Goal: Information Seeking & Learning: Learn about a topic

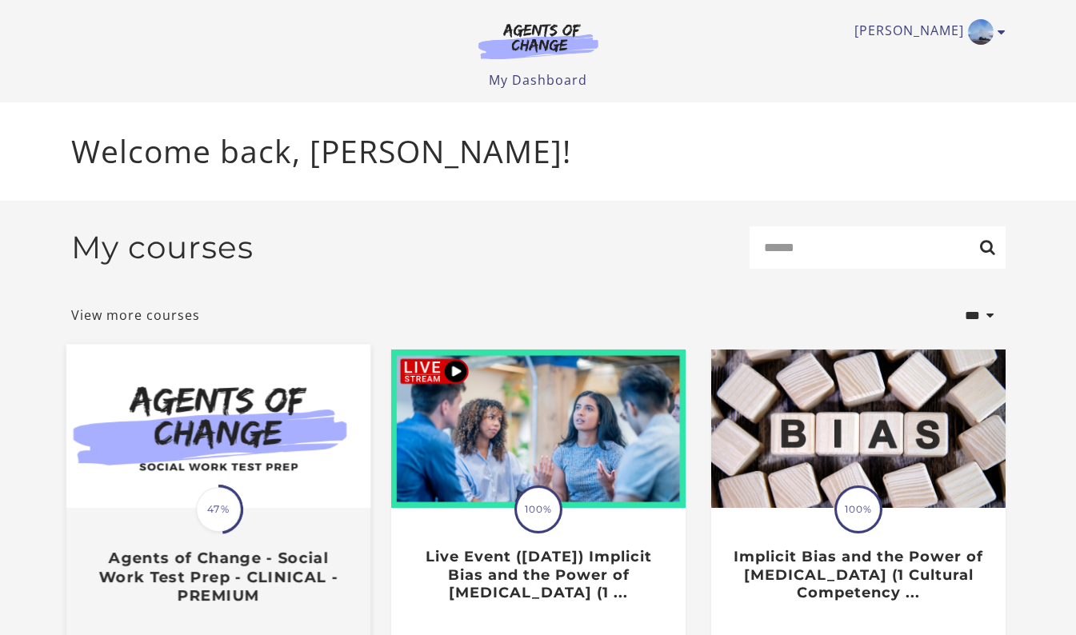
click at [227, 462] on img at bounding box center [218, 427] width 304 height 164
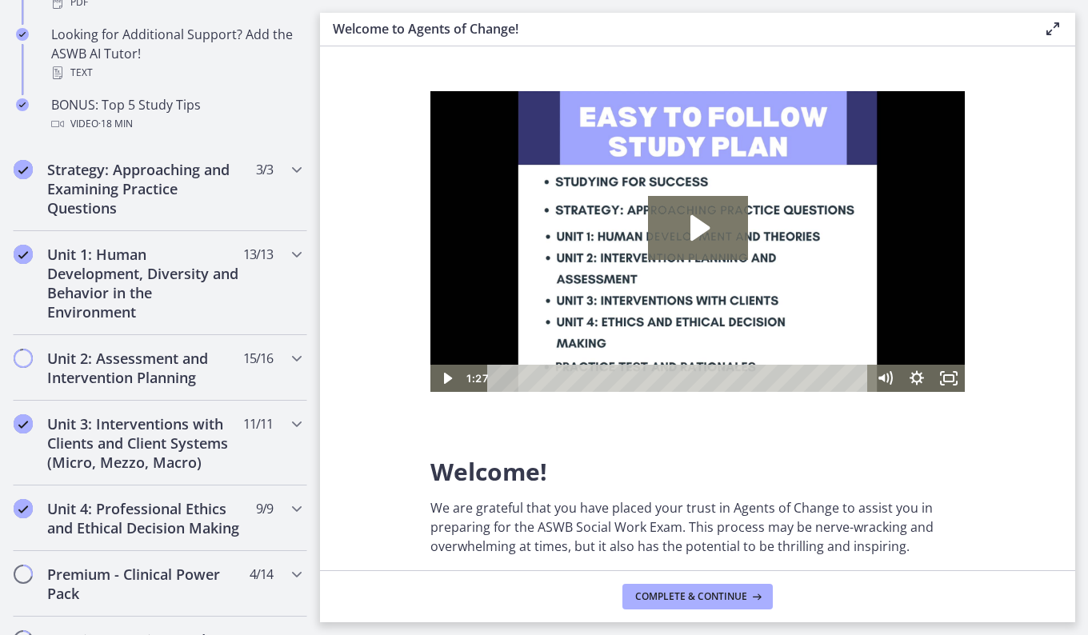
scroll to position [858, 0]
click at [287, 248] on icon "Chapters" at bounding box center [296, 253] width 19 height 19
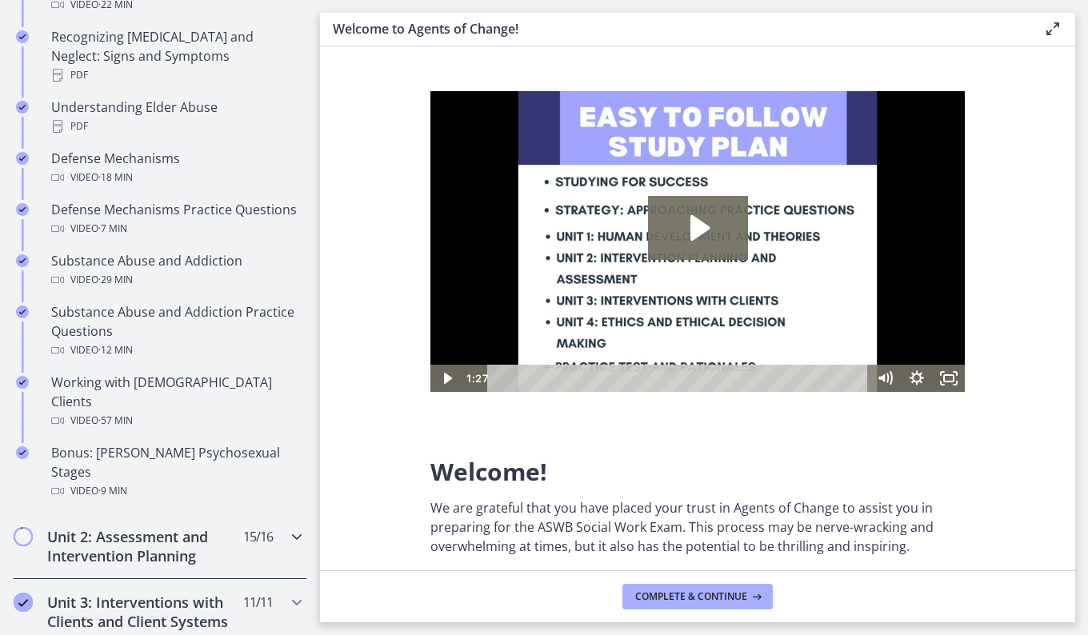
click at [287, 527] on icon "Chapters" at bounding box center [296, 536] width 19 height 19
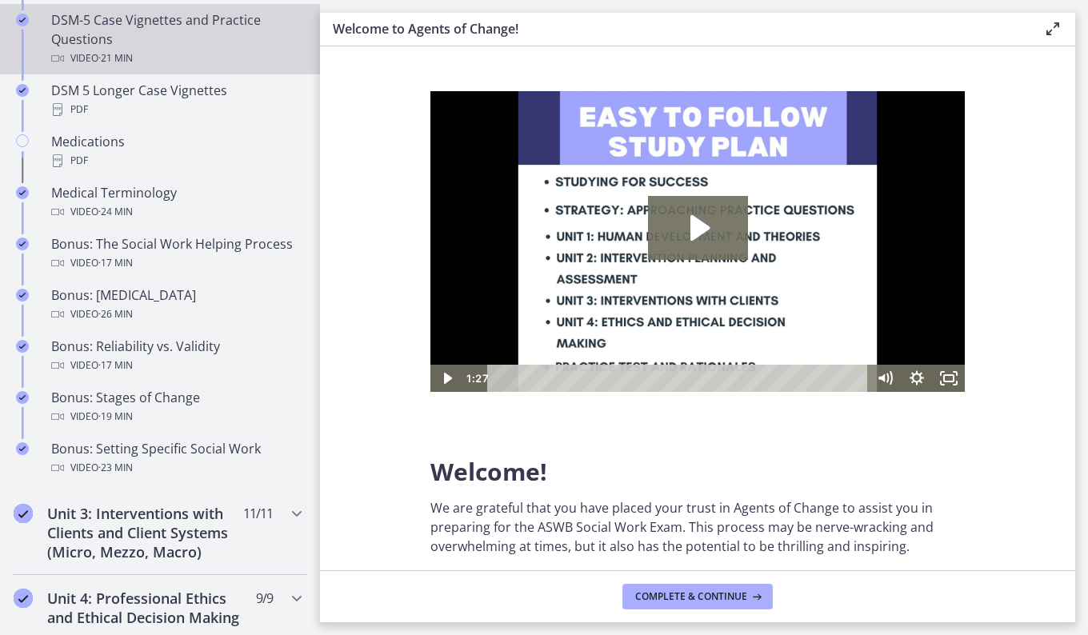
scroll to position [1188, 0]
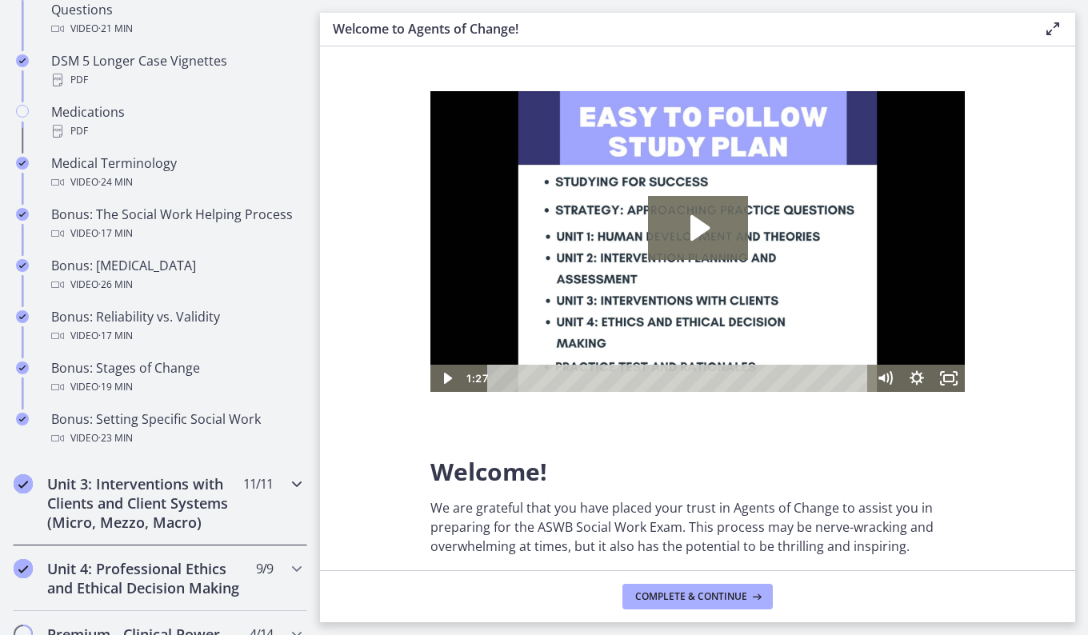
click at [287, 494] on icon "Chapters" at bounding box center [296, 483] width 19 height 19
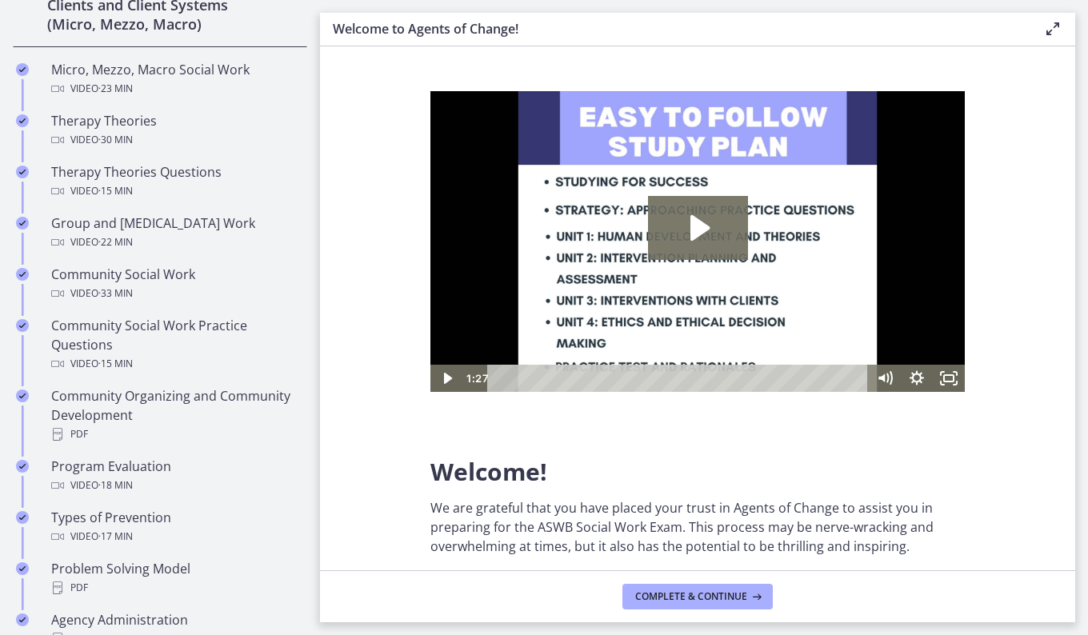
scroll to position [659, 0]
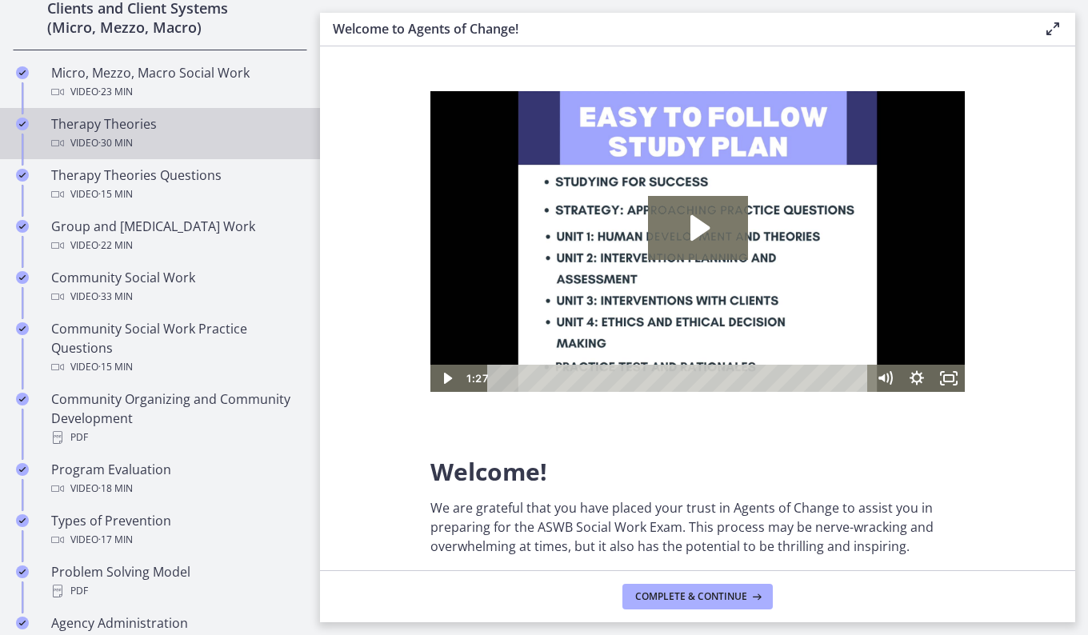
click at [104, 144] on span "· 30 min" at bounding box center [115, 143] width 34 height 19
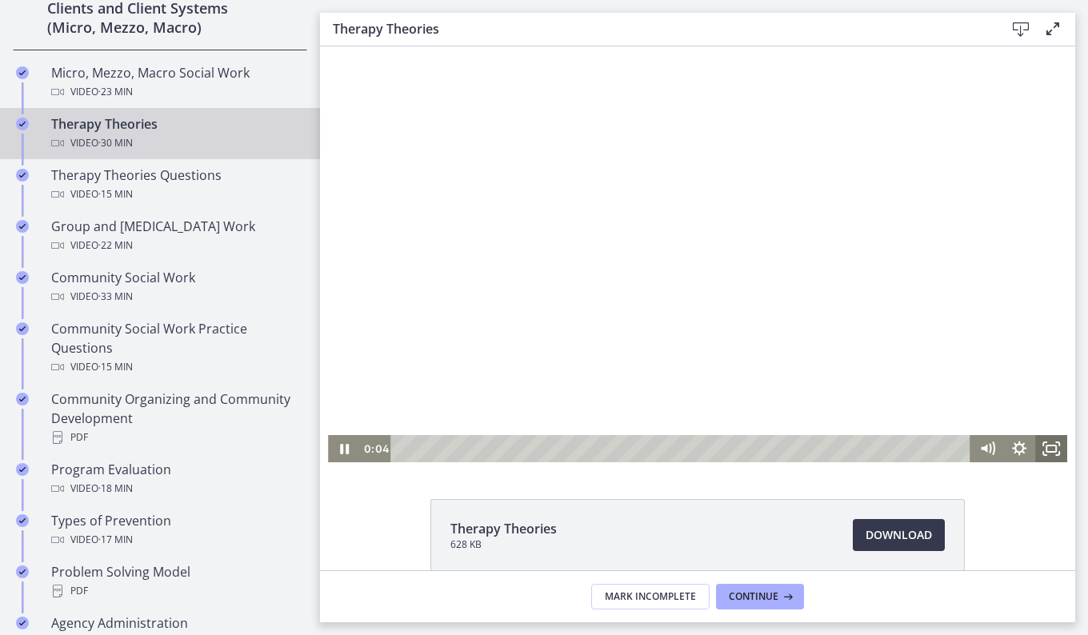
drag, startPoint x: 1049, startPoint y: 451, endPoint x: 1372, endPoint y: 557, distance: 340.0
click at [1049, 451] on rect "Fullscreen" at bounding box center [1051, 449] width 10 height 6
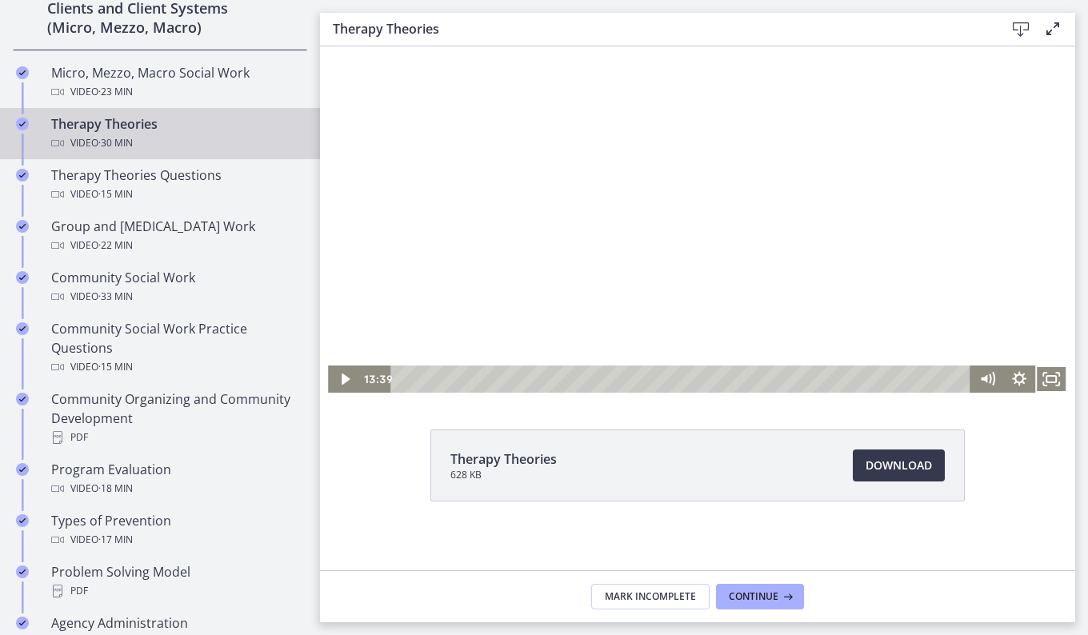
scroll to position [78, 0]
